Goal: Task Accomplishment & Management: Manage account settings

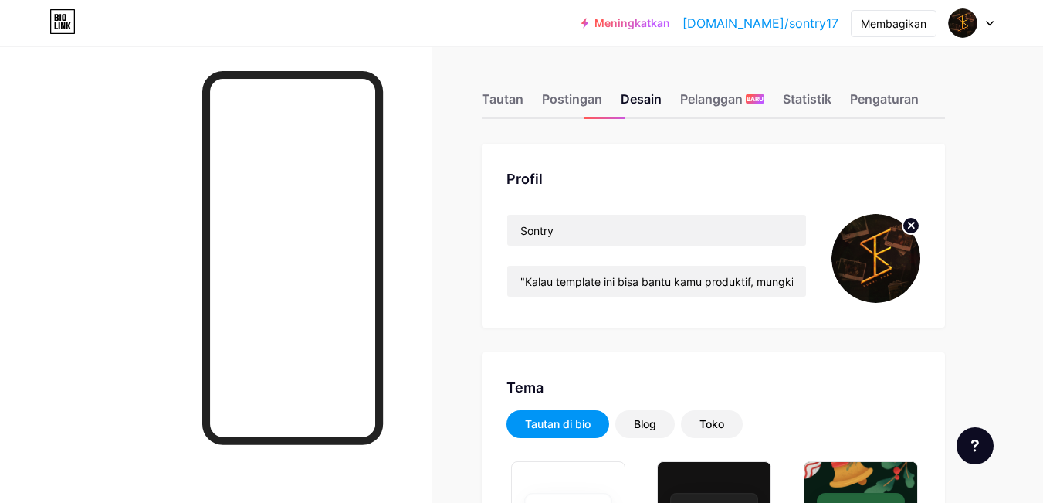
type input "#673819"
type input "#f4e976"
click at [589, 85] on div "Tautan Postingan Desain Pelanggan BARU Statistik Pengaturan" at bounding box center [713, 92] width 463 height 54
click at [531, 103] on div "Tautan Postingan Desain Pelanggan BARU Statistik Pengaturan" at bounding box center [713, 92] width 463 height 54
click at [501, 97] on font "Tautan" at bounding box center [503, 98] width 42 height 15
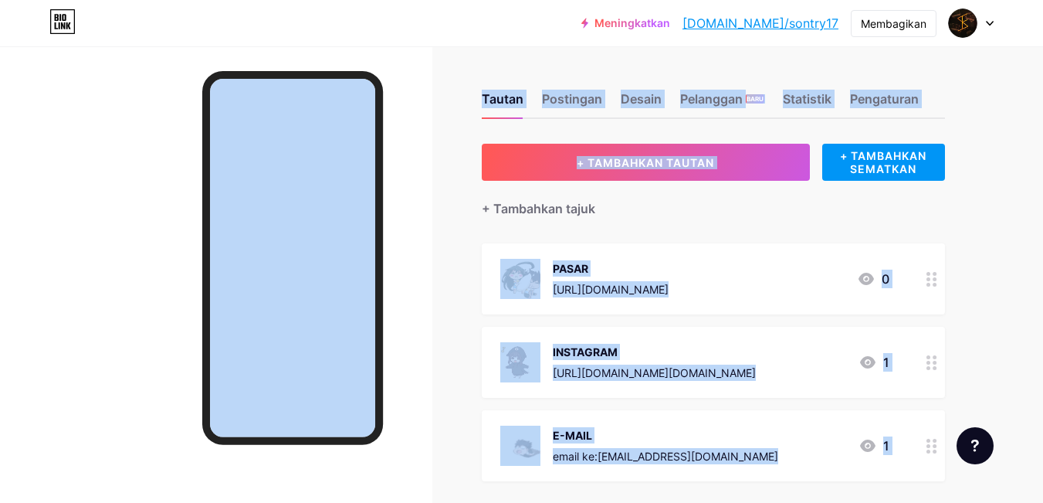
drag, startPoint x: 473, startPoint y: 286, endPoint x: 424, endPoint y: 178, distance: 117.9
click at [424, 178] on div "Tautan Postingan Desain Pelanggan BARU Statistik Pengaturan + TAMBAHKAN TAUTAN …" at bounding box center [505, 377] width 1010 height 754
click at [399, 163] on div at bounding box center [216, 297] width 433 height 503
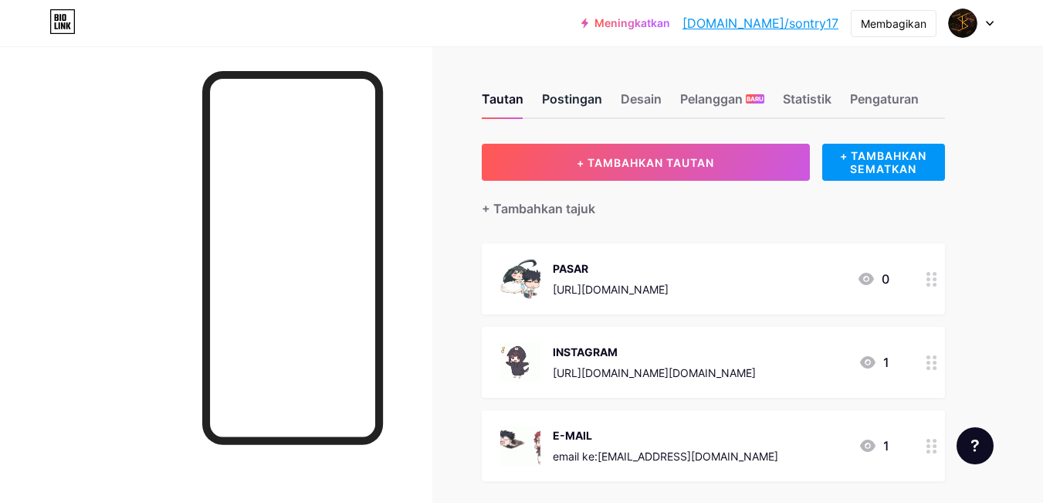
click at [582, 96] on font "Postingan" at bounding box center [572, 98] width 60 height 15
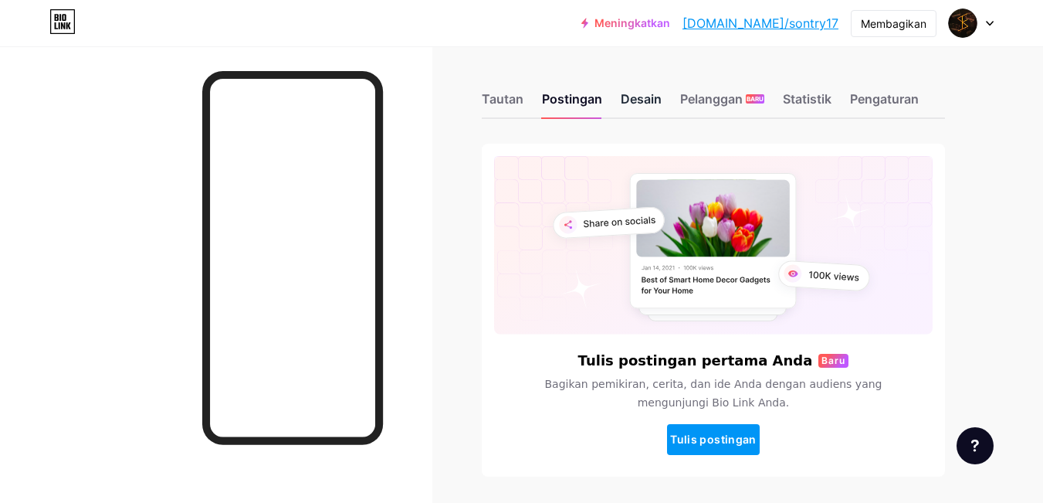
click at [640, 93] on font "Desain" at bounding box center [641, 98] width 41 height 15
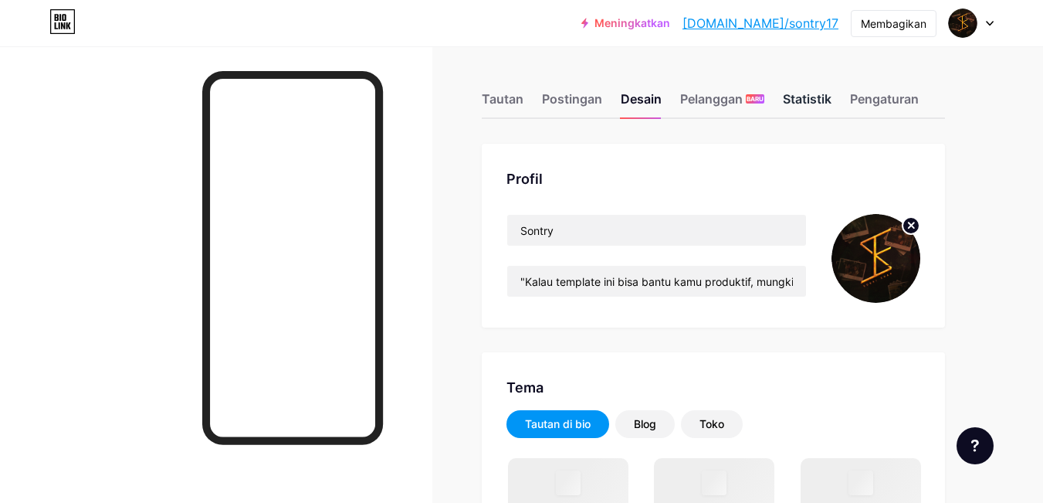
click at [826, 97] on font "Statistik" at bounding box center [807, 98] width 49 height 15
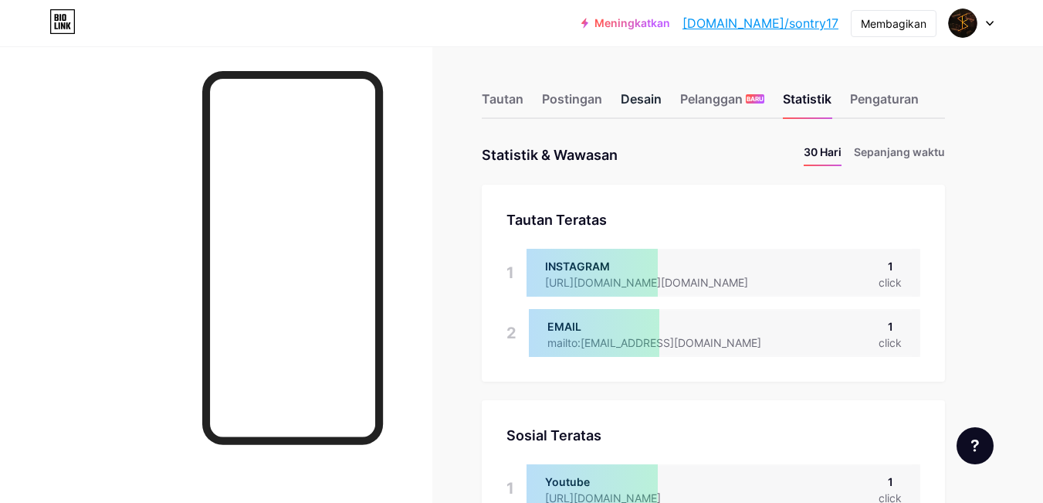
scroll to position [503, 1043]
click at [636, 97] on font "Desain" at bounding box center [641, 98] width 41 height 15
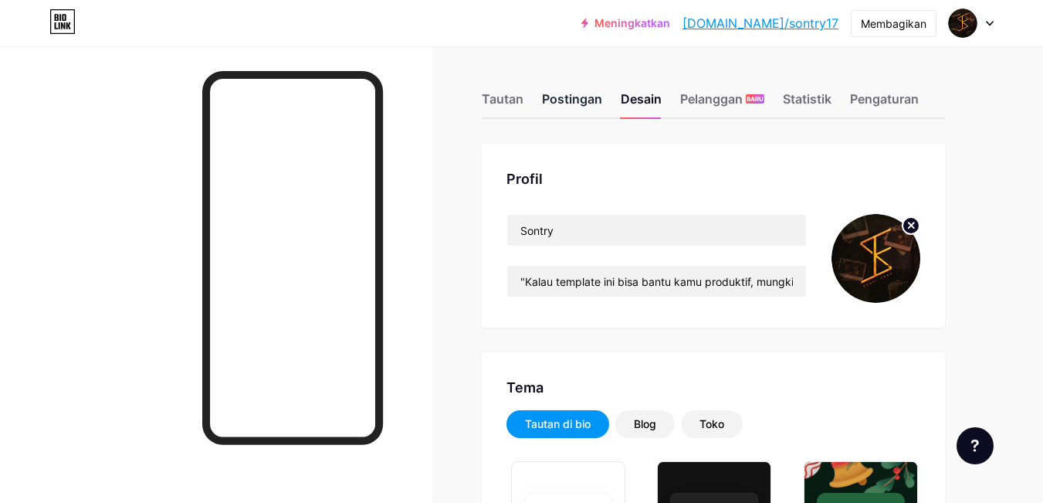
type input "#673819"
type input "#f4e976"
click at [517, 100] on font "Tautan" at bounding box center [503, 98] width 42 height 15
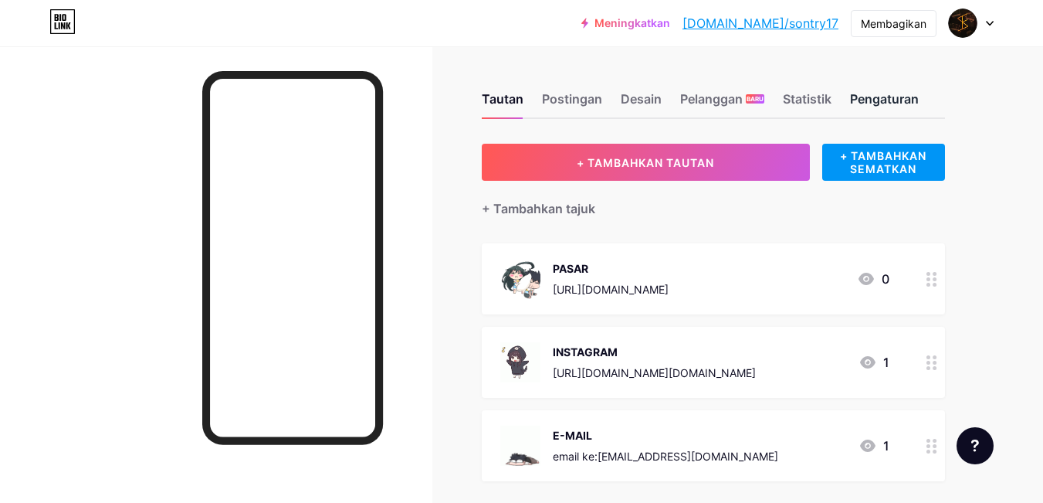
click at [880, 99] on font "Pengaturan" at bounding box center [884, 98] width 69 height 15
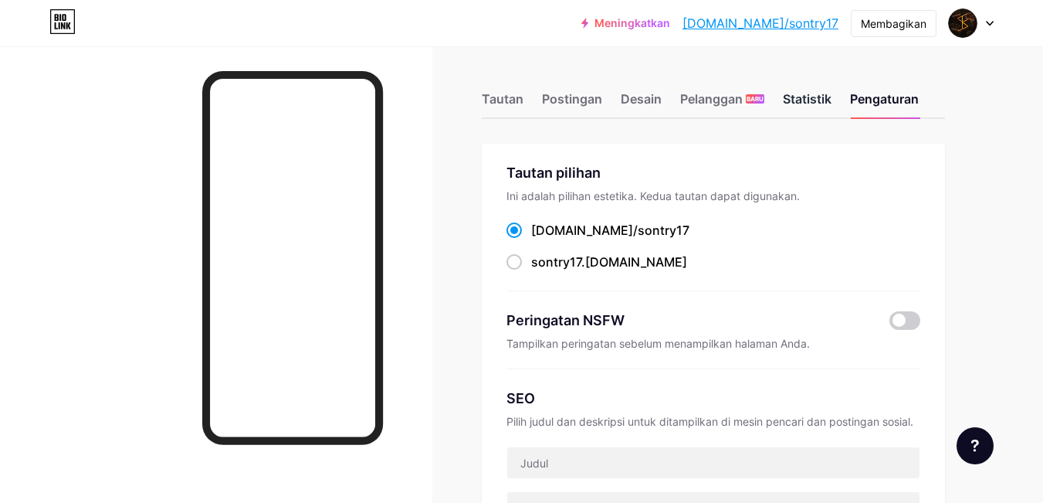
click at [823, 90] on div "Statistik" at bounding box center [807, 104] width 49 height 28
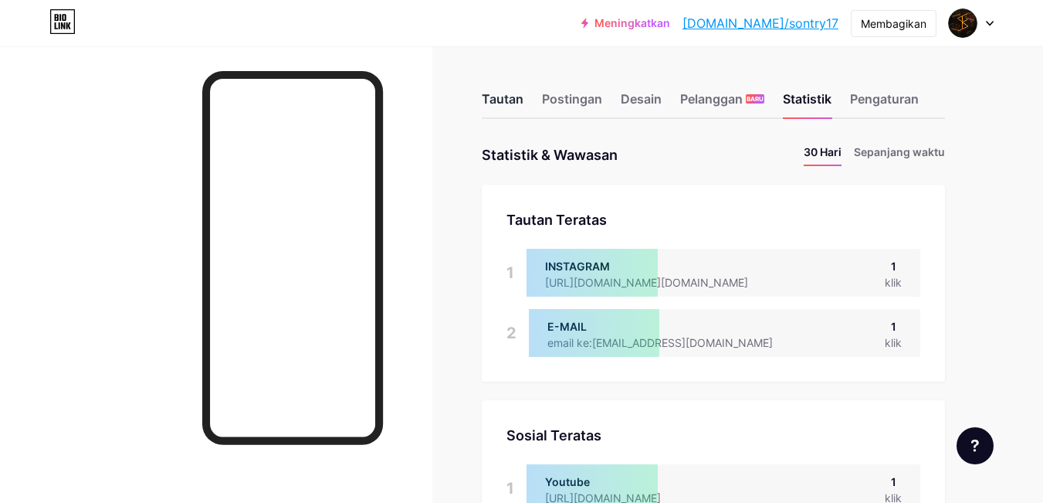
click at [503, 94] on font "Tautan" at bounding box center [503, 98] width 42 height 15
